Goal: Task Accomplishment & Management: Use online tool/utility

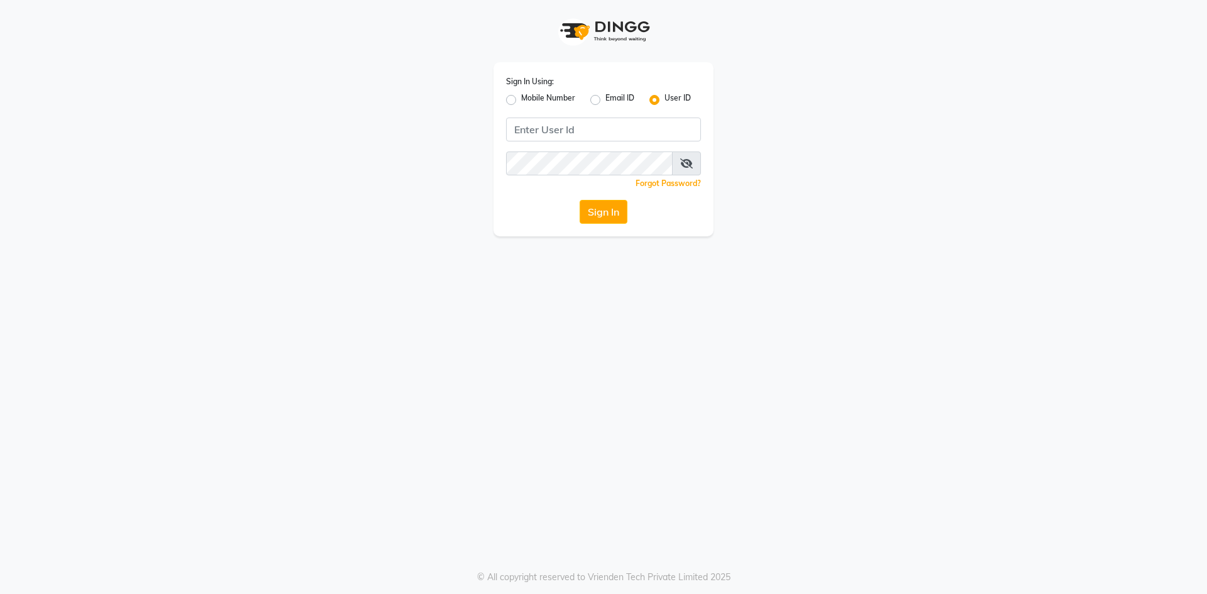
click at [521, 101] on label "Mobile Number" at bounding box center [548, 99] width 54 height 15
click at [521, 101] on input "Mobile Number" at bounding box center [525, 96] width 8 height 8
radio input "true"
radio input "false"
click at [609, 128] on input "Username" at bounding box center [624, 130] width 153 height 24
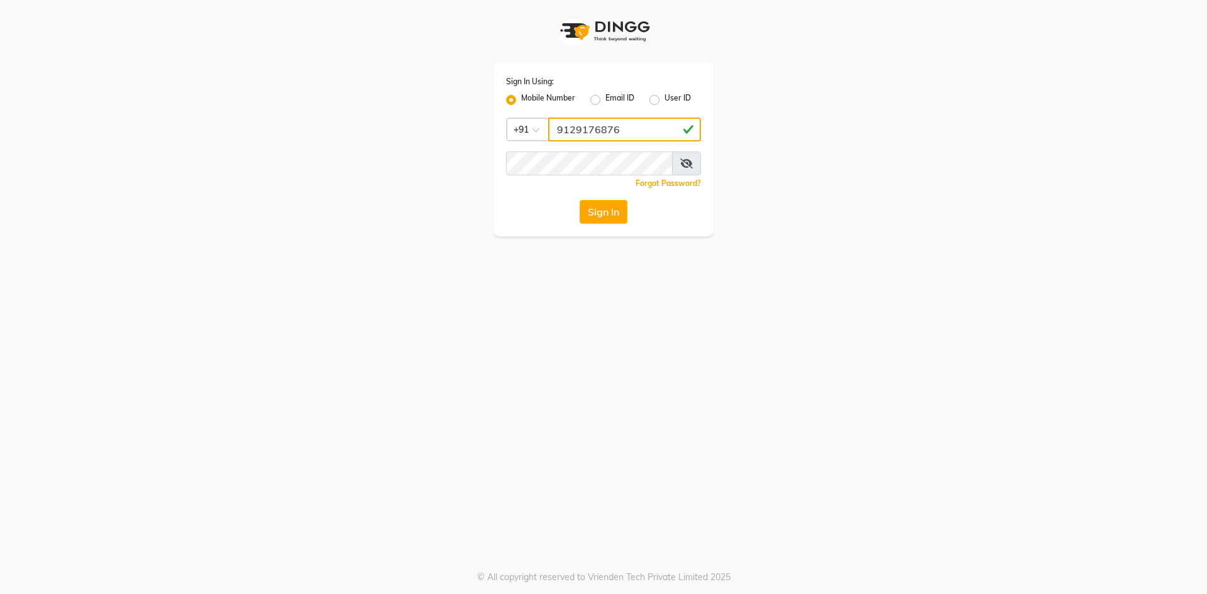
type input "9129176876"
click at [580, 200] on button "Sign In" at bounding box center [604, 212] width 48 height 24
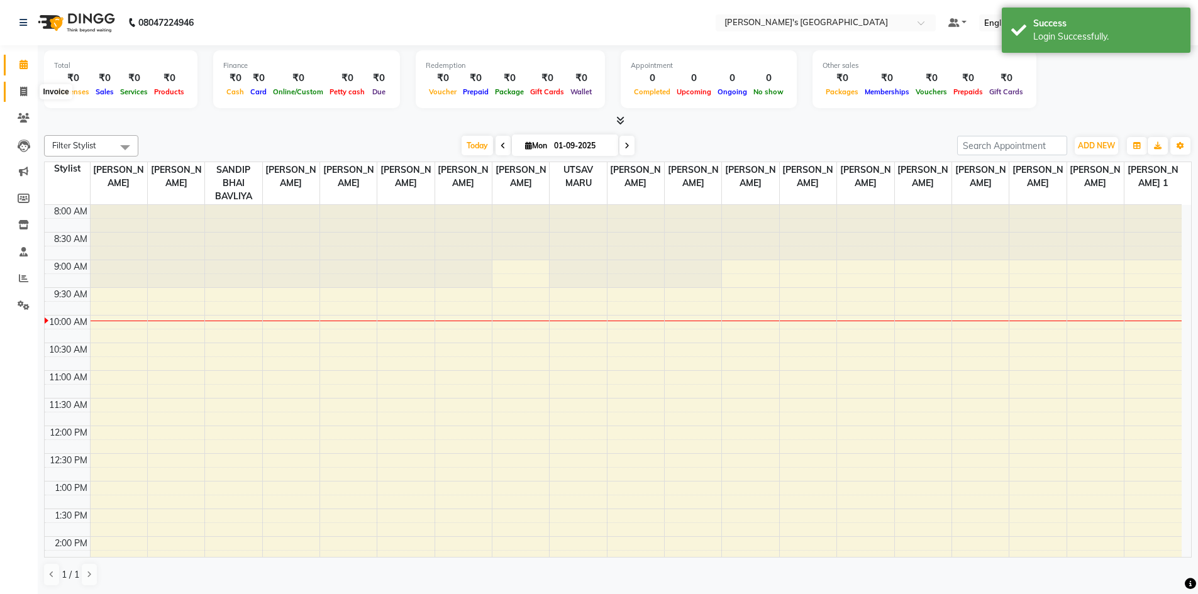
click at [17, 91] on span at bounding box center [24, 92] width 22 height 14
select select "6233"
select select "service"
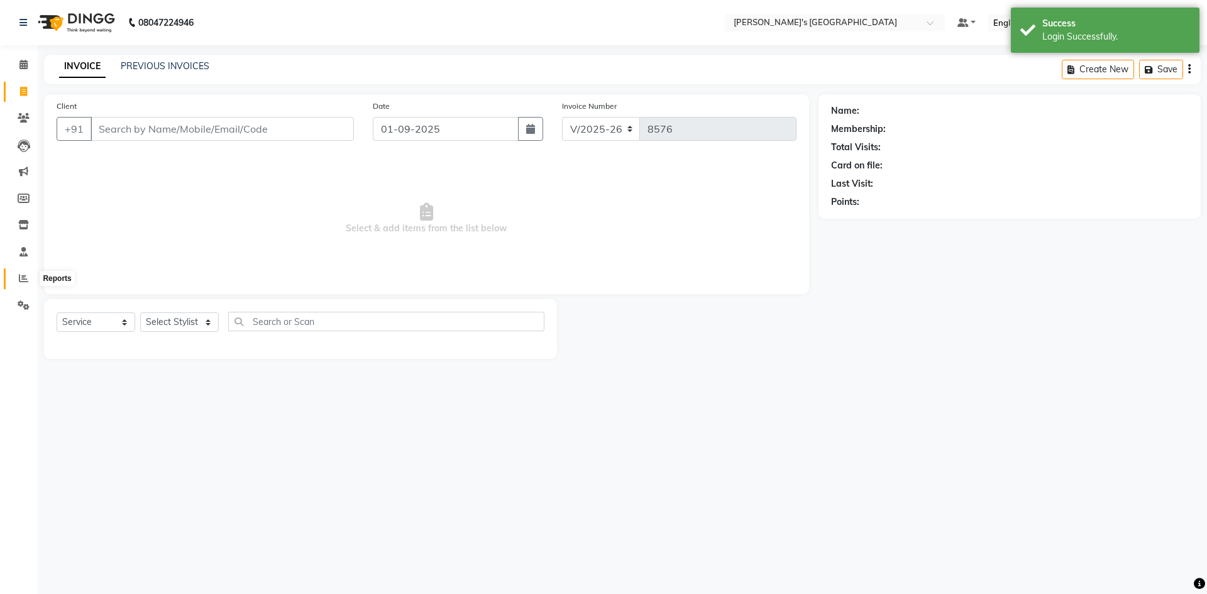
click at [22, 282] on icon at bounding box center [23, 278] width 9 height 9
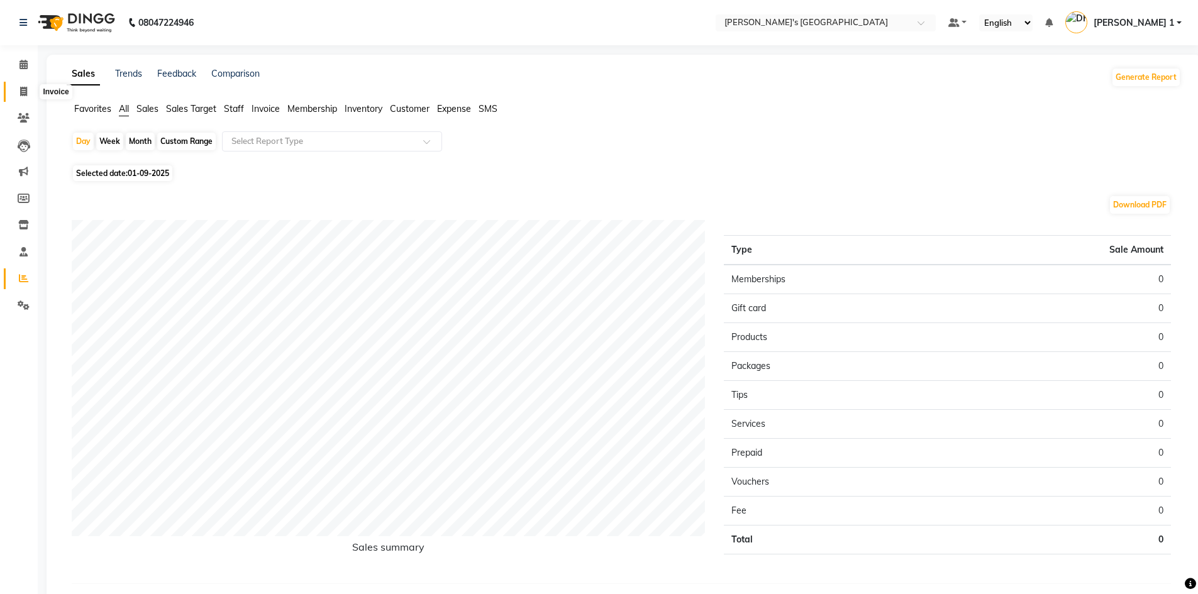
click at [22, 91] on icon at bounding box center [23, 91] width 7 height 9
select select "service"
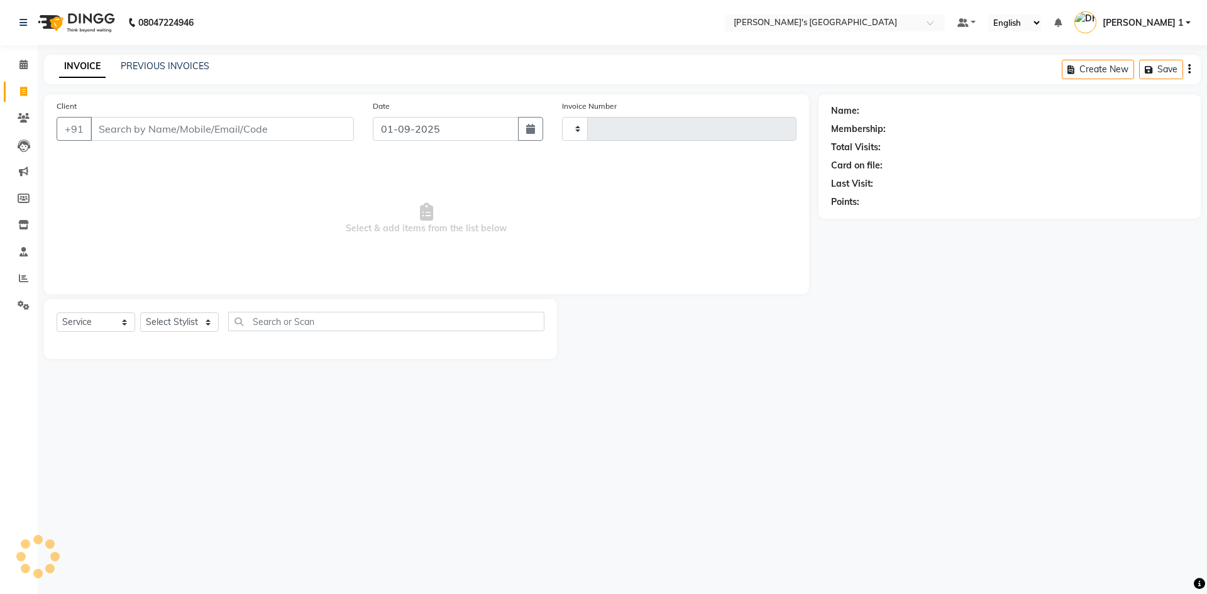
type input "8576"
select select "6233"
click at [147, 63] on link "PREVIOUS INVOICES" at bounding box center [165, 65] width 89 height 11
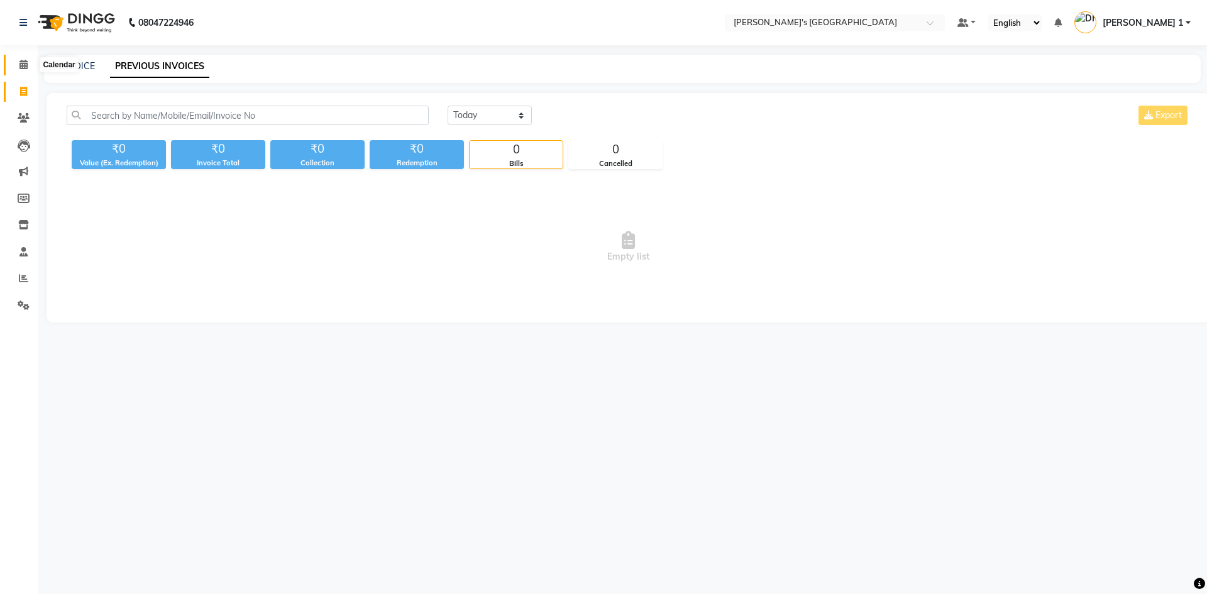
click at [25, 67] on icon at bounding box center [23, 64] width 8 height 9
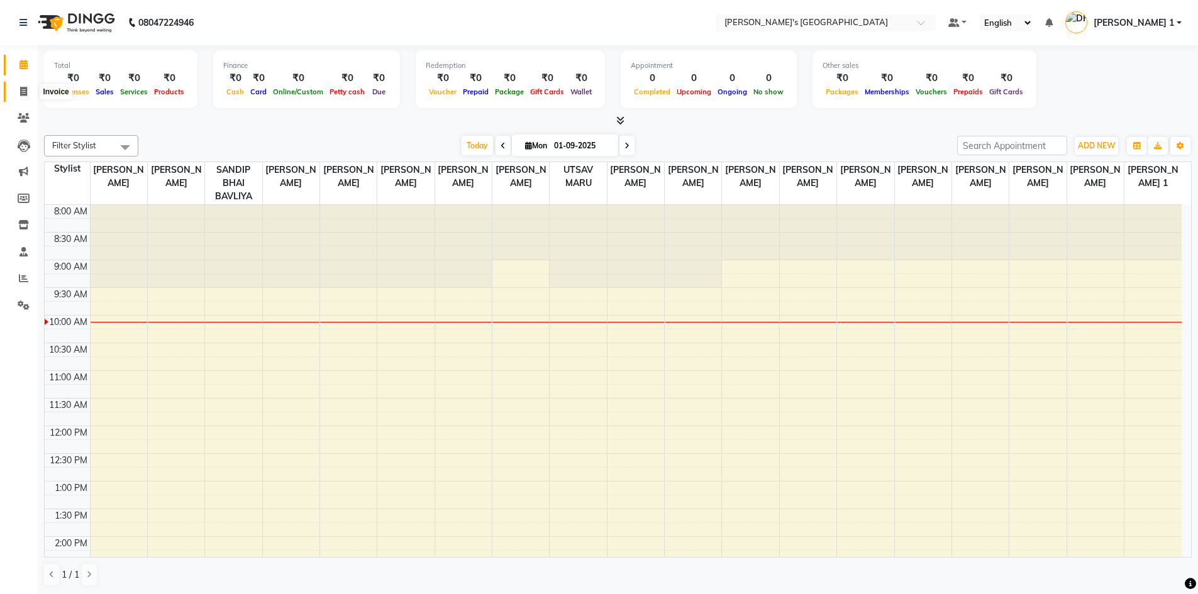
click at [19, 89] on span at bounding box center [24, 92] width 22 height 14
select select "service"
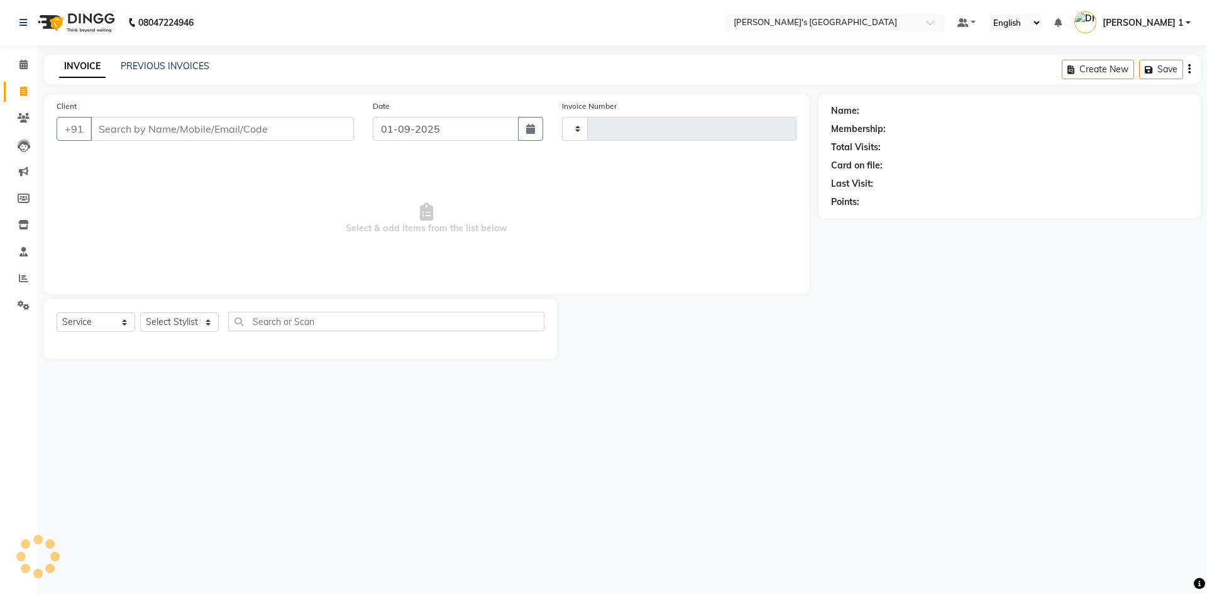
type input "8576"
select select "6233"
